Goal: Navigation & Orientation: Find specific page/section

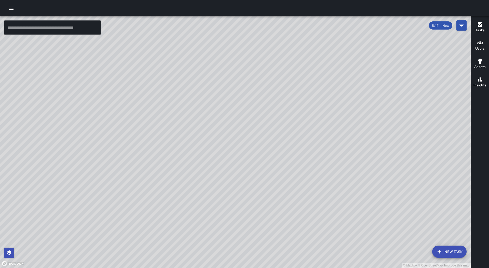
click at [13, 5] on button "button" at bounding box center [11, 8] width 10 height 10
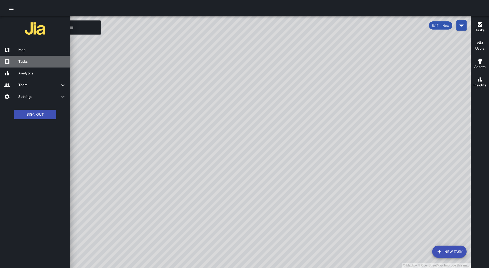
click at [37, 63] on h6 "Tasks" at bounding box center [42, 62] width 48 height 6
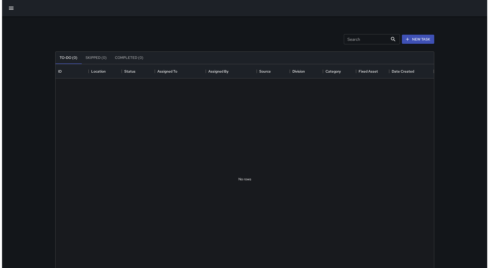
scroll to position [212, 374]
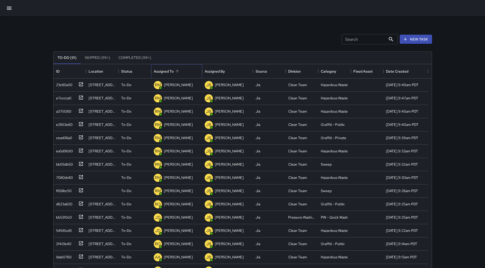
click at [185, 70] on div "Assigned To" at bounding box center [177, 71] width 46 height 14
click at [8, 7] on icon "button" at bounding box center [9, 8] width 6 height 6
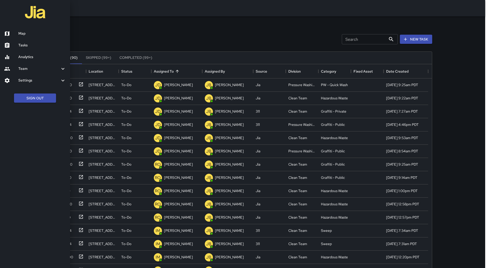
click at [24, 32] on h6 "Map" at bounding box center [42, 34] width 48 height 6
